Goal: Navigation & Orientation: Go to known website

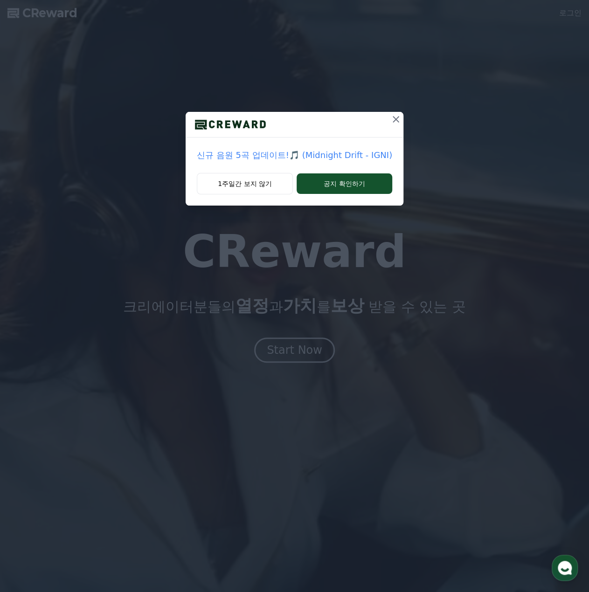
click at [393, 118] on icon at bounding box center [395, 119] width 7 height 7
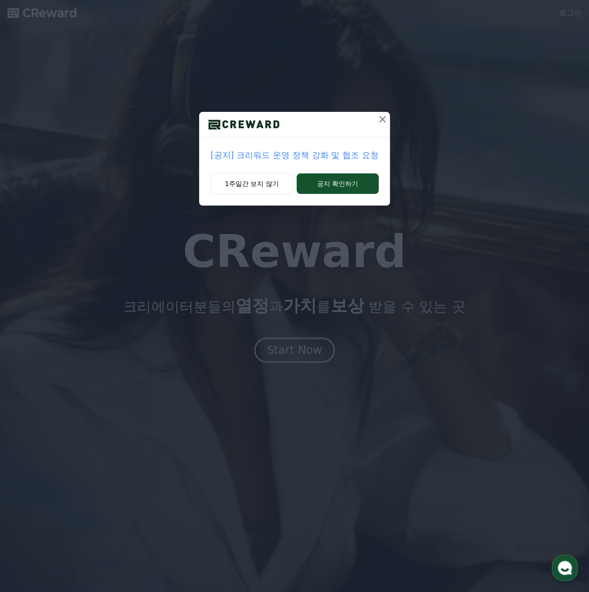
click at [382, 119] on icon at bounding box center [382, 119] width 7 height 7
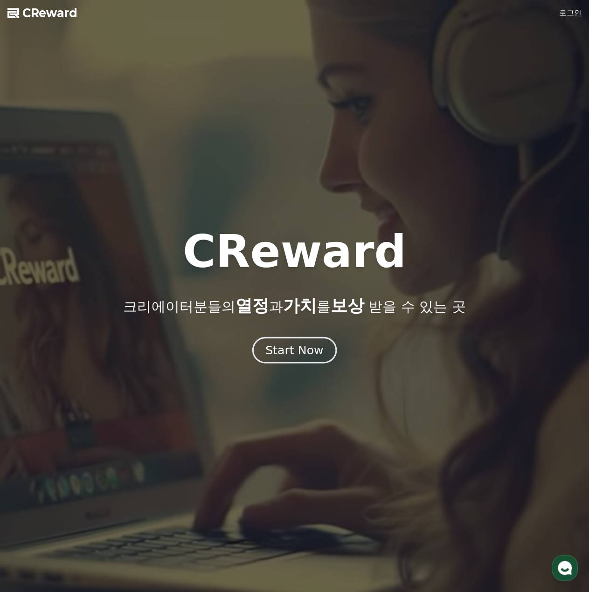
click at [320, 343] on div "Start Now" at bounding box center [294, 350] width 58 height 16
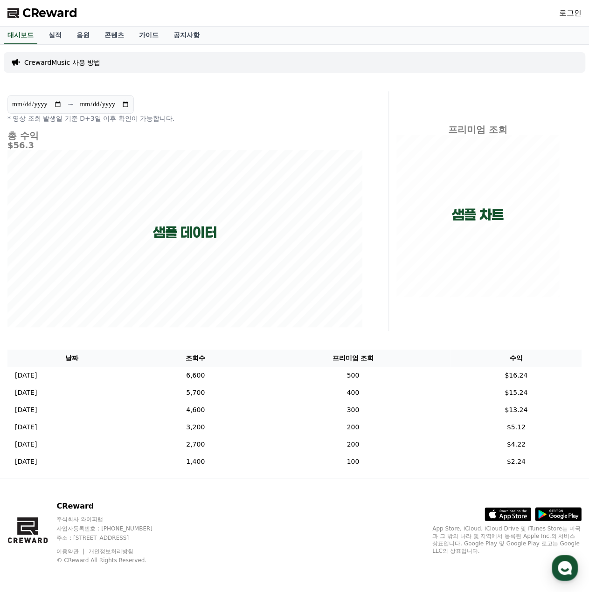
scroll to position [1, 0]
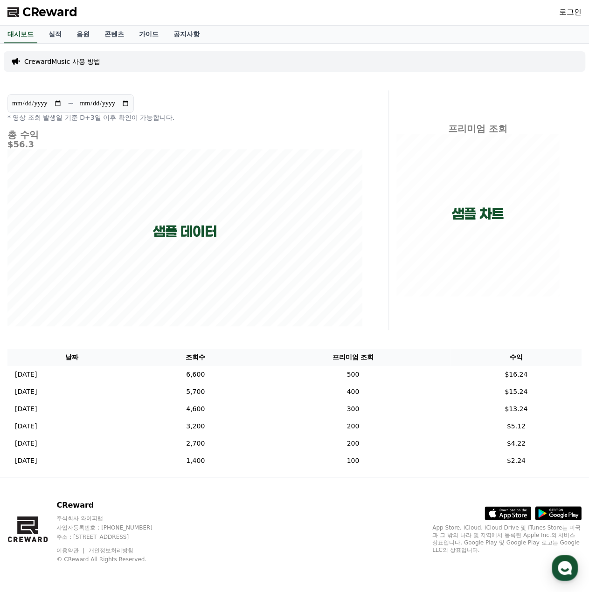
click at [585, 7] on div "CReward 로그인" at bounding box center [294, 12] width 589 height 26
click at [571, 7] on link "로그인" at bounding box center [570, 12] width 22 height 11
